Goal: Task Accomplishment & Management: Use online tool/utility

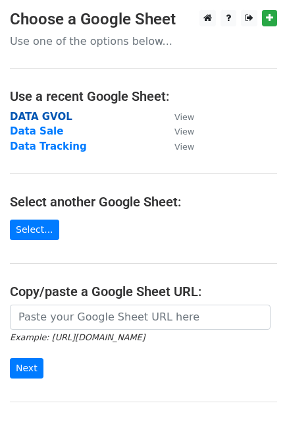
click at [35, 121] on strong "DATA GVOL" at bounding box center [41, 117] width 63 height 12
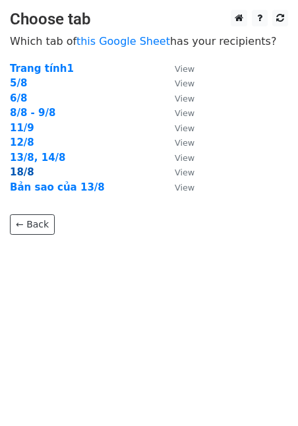
click at [23, 169] on strong "18/8" at bounding box center [22, 172] width 24 height 12
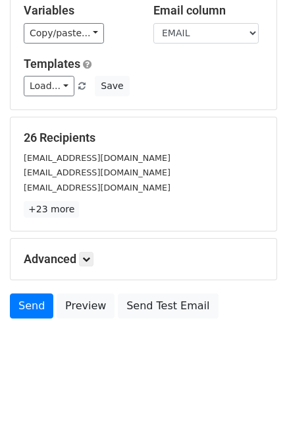
scroll to position [84, 0]
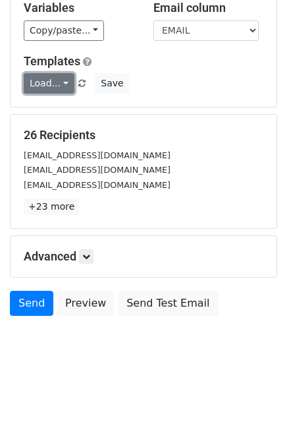
click at [55, 84] on link "Load..." at bounding box center [49, 83] width 51 height 20
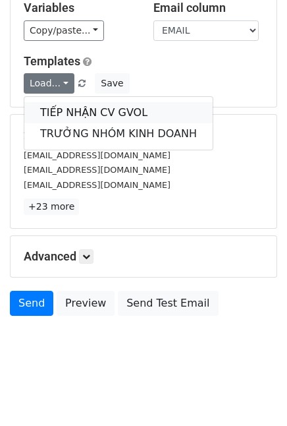
click at [110, 116] on link "TIẾP NHẬN CV GVOL" at bounding box center [118, 112] width 189 height 21
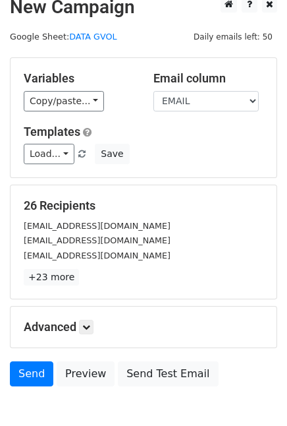
scroll to position [0, 0]
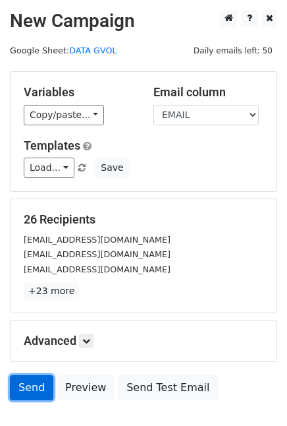
click at [34, 375] on link "Send" at bounding box center [32, 387] width 44 height 25
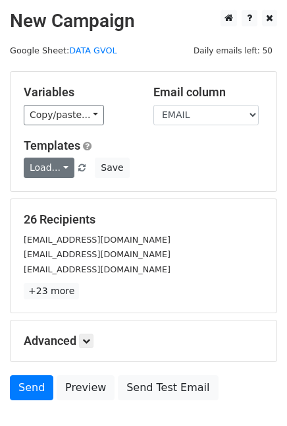
scroll to position [42, 0]
